Goal: Register for event/course

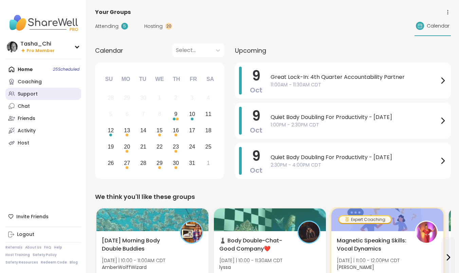
click at [55, 89] on link "Support" at bounding box center [43, 94] width 76 height 12
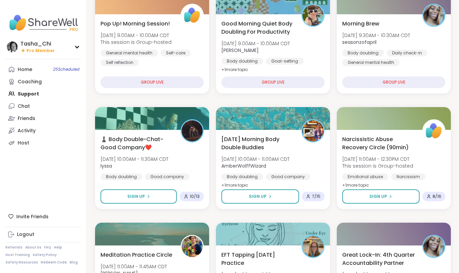
scroll to position [102, 0]
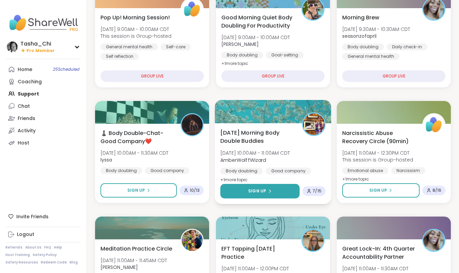
click at [262, 194] on button "Sign Up" at bounding box center [259, 191] width 79 height 15
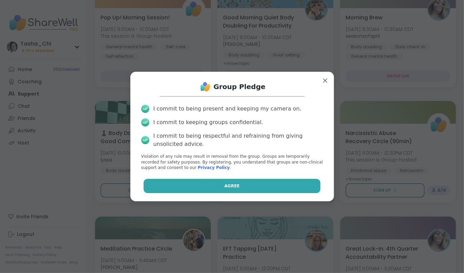
click at [256, 184] on button "Agree" at bounding box center [232, 186] width 177 height 14
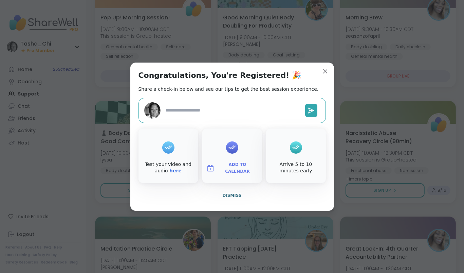
click at [236, 170] on span "Add to Calendar" at bounding box center [237, 167] width 41 height 13
click at [234, 108] on button "Google Calendar" at bounding box center [232, 106] width 52 height 15
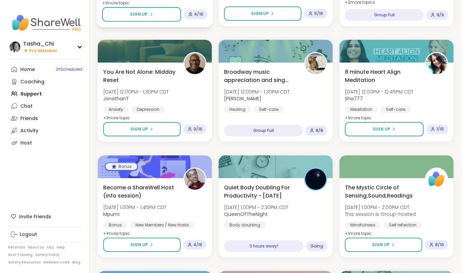
scroll to position [441, 0]
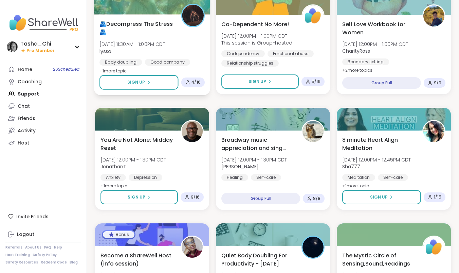
click at [206, 52] on div "🫂Decompress The Stress🫂 [DATE] 11:30AM - 1:00PM CDT lyssa Body doubling Good co…" at bounding box center [152, 54] width 116 height 81
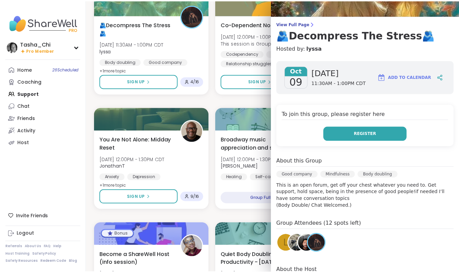
scroll to position [14, 0]
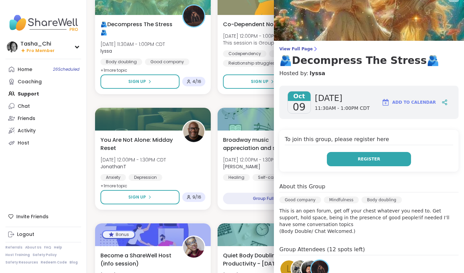
click at [380, 158] on button "Register" at bounding box center [369, 159] width 84 height 14
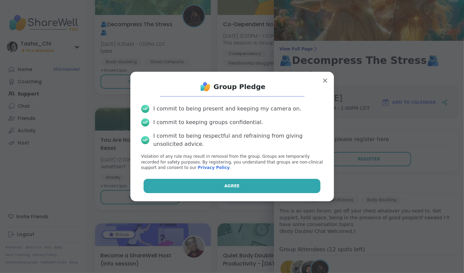
click at [233, 188] on span "Agree" at bounding box center [231, 186] width 15 height 6
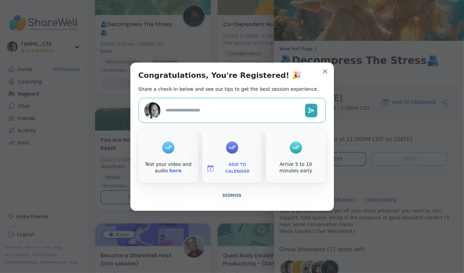
click at [236, 166] on span "Add to Calendar" at bounding box center [237, 167] width 41 height 13
click at [241, 107] on button "Google Calendar" at bounding box center [232, 106] width 52 height 15
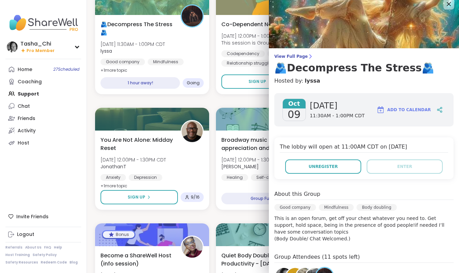
scroll to position [0, 0]
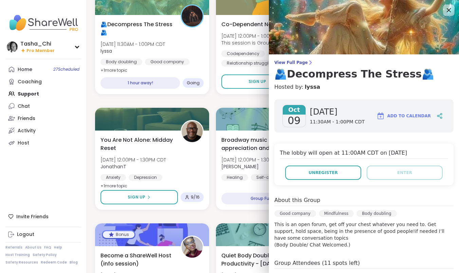
click at [444, 10] on icon at bounding box center [448, 10] width 8 height 8
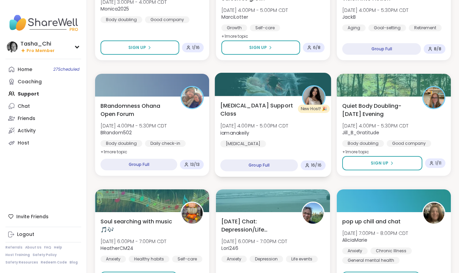
scroll to position [1086, 0]
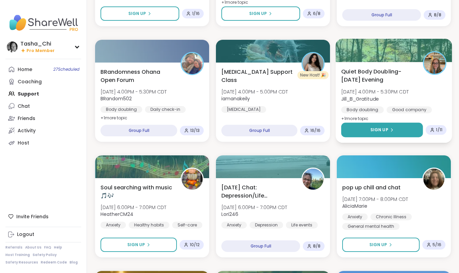
click at [388, 128] on div "Sign Up" at bounding box center [381, 130] width 23 height 6
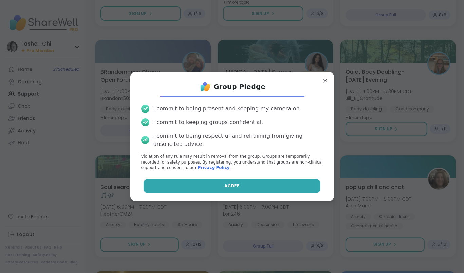
click at [238, 181] on button "Agree" at bounding box center [232, 186] width 177 height 14
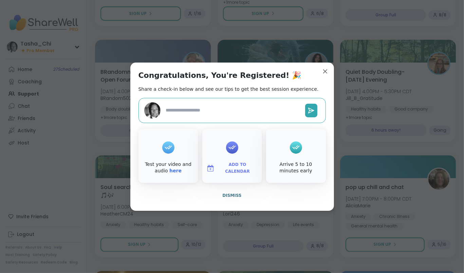
click at [246, 168] on span "Add to Calendar" at bounding box center [237, 167] width 41 height 13
type textarea "*"
click at [240, 109] on button "Google Calendar" at bounding box center [232, 106] width 52 height 15
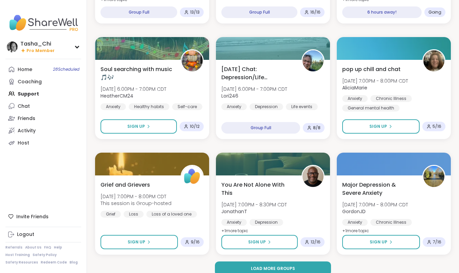
scroll to position [1213, 0]
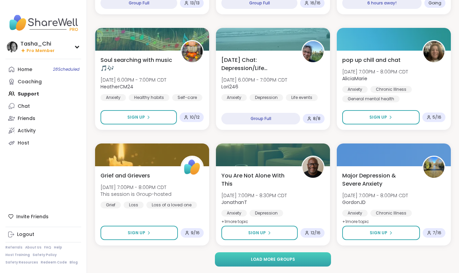
click at [261, 259] on span "Load more groups" at bounding box center [273, 259] width 44 height 6
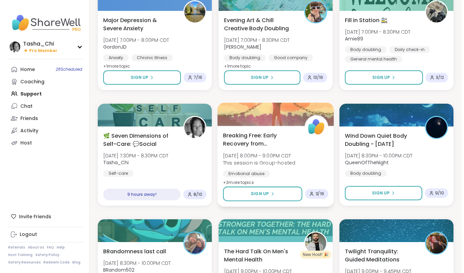
scroll to position [1485, 0]
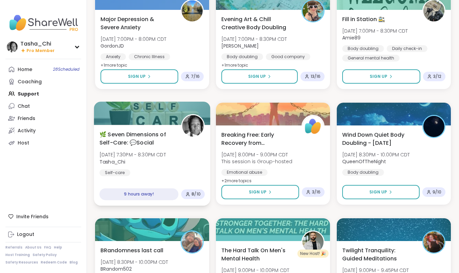
click at [185, 159] on div "🌿 Seven Dimensions of Self-Care: 💬Social [DATE] 7:30PM - 8:30PM CDT Tasha_Chi S…" at bounding box center [151, 153] width 105 height 46
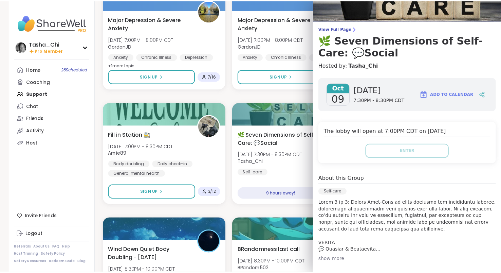
scroll to position [0, 0]
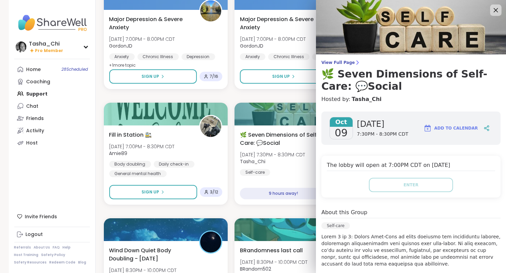
click at [459, 13] on icon at bounding box center [495, 10] width 8 height 8
